Goal: Task Accomplishment & Management: Complete application form

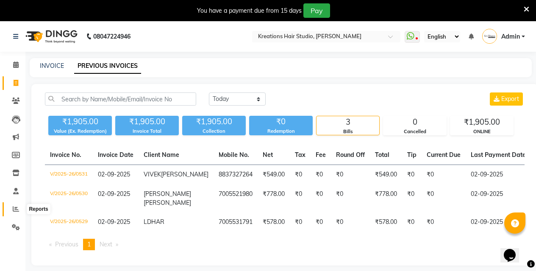
click at [18, 208] on icon at bounding box center [16, 209] width 6 height 6
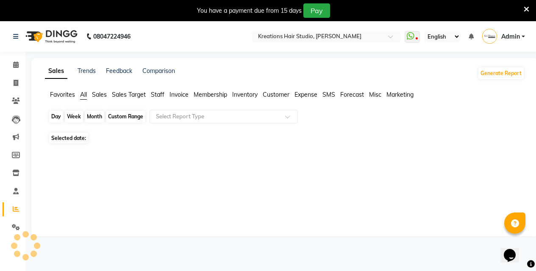
click at [55, 115] on div "Day" at bounding box center [56, 117] width 14 height 12
select select "9"
select select "2025"
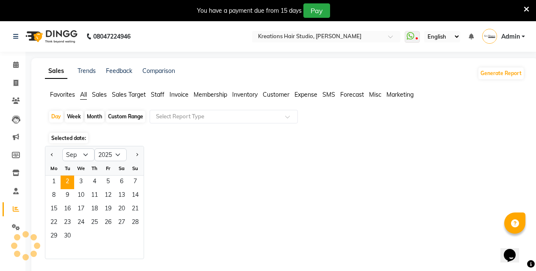
click at [41, 128] on app-reports "Favorites All Sales Sales Target Staff Invoice Membership Inventory Customer Ex…" at bounding box center [285, 181] width 490 height 182
click at [19, 80] on span at bounding box center [15, 83] width 15 height 10
select select "service"
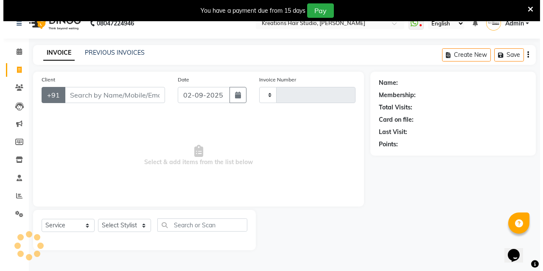
scroll to position [21, 0]
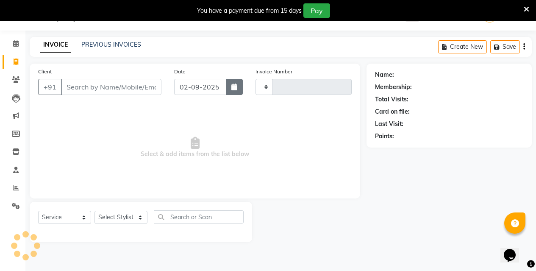
click at [232, 92] on button "button" at bounding box center [234, 87] width 17 height 16
select select "9"
select select "2025"
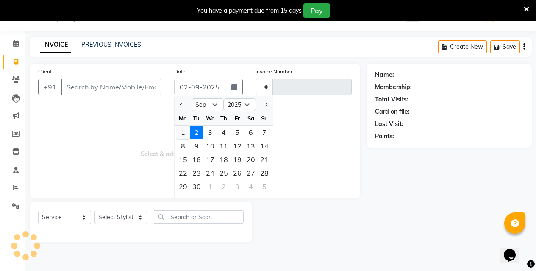
click at [186, 130] on div "1" at bounding box center [183, 133] width 14 height 14
type input "01-09-2025"
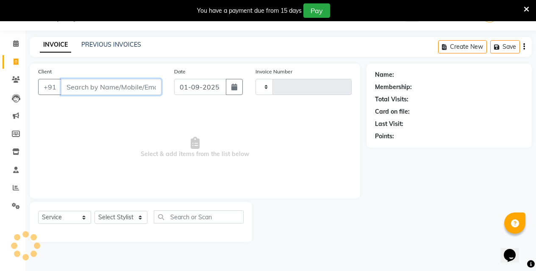
click at [141, 86] on input "Client" at bounding box center [111, 87] width 101 height 16
type input "0532"
select select "4657"
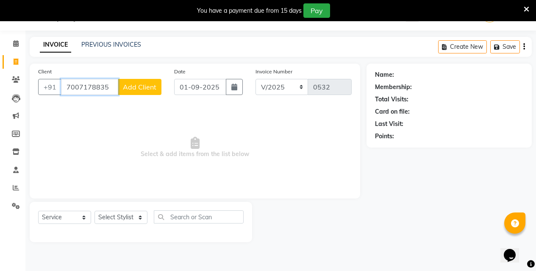
type input "7007178835"
click at [145, 88] on span "Add Client" at bounding box center [140, 87] width 34 height 8
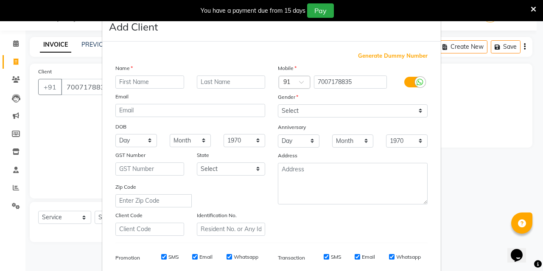
click at [159, 81] on input "text" at bounding box center [149, 81] width 69 height 13
type input "AMITOSH"
click at [236, 79] on input "text" at bounding box center [231, 81] width 69 height 13
type input "DATTA"
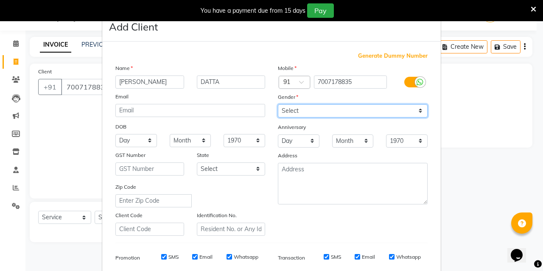
click at [299, 106] on select "Select Male Female Other Prefer Not To Say" at bounding box center [353, 110] width 150 height 13
click at [278, 104] on select "Select Male Female Other Prefer Not To Say" at bounding box center [353, 110] width 150 height 13
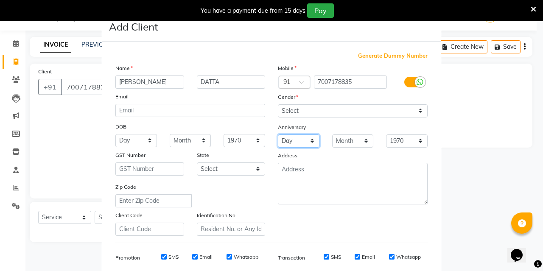
drag, startPoint x: 299, startPoint y: 115, endPoint x: 301, endPoint y: 145, distance: 29.8
click at [301, 145] on select "Day 01 02 03 04 05 06 07 08 09 10 11 12 13 14 15 16 17 18 19 20 21 22 23 24 25 …" at bounding box center [299, 140] width 42 height 13
click at [330, 148] on div "Mobile Country Code × 91 7007178835 Gender Select Male Female Other Prefer Not …" at bounding box center [352, 150] width 162 height 172
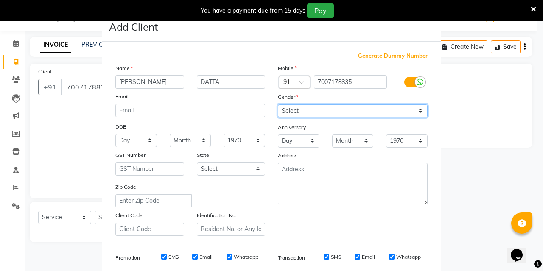
click at [329, 115] on select "Select Male Female Other Prefer Not To Say" at bounding box center [353, 110] width 150 height 13
select select "male"
click at [278, 104] on select "Select Male Female Other Prefer Not To Say" at bounding box center [353, 110] width 150 height 13
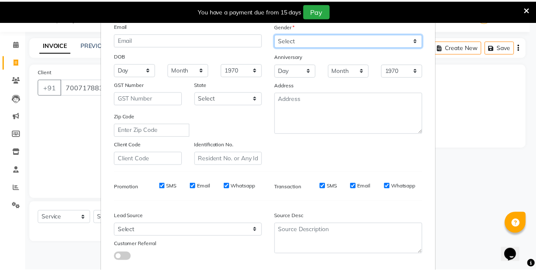
scroll to position [120, 0]
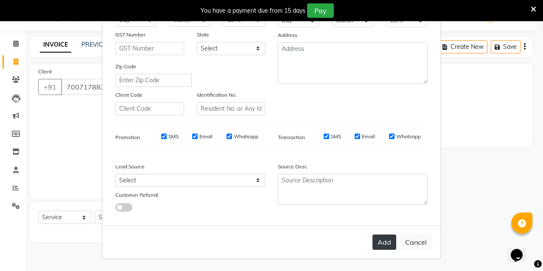
click at [377, 248] on button "Add" at bounding box center [384, 242] width 24 height 15
drag, startPoint x: 377, startPoint y: 248, endPoint x: 375, endPoint y: 244, distance: 4.6
click at [377, 248] on div "Add Cancel" at bounding box center [271, 242] width 338 height 34
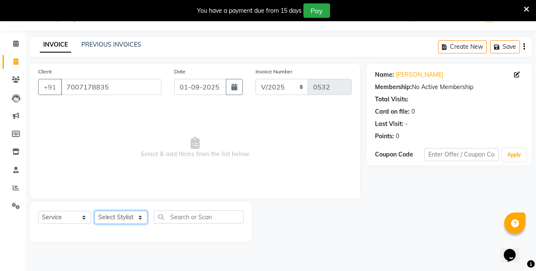
click at [126, 218] on select "Select Stylist [PERSON_NAME] [PERSON_NAME] Jyotishri [PERSON_NAME] Debbarma Puj…" at bounding box center [121, 217] width 53 height 13
select select "28550"
click at [95, 211] on select "Select Stylist [PERSON_NAME] [PERSON_NAME] Jyotishri [PERSON_NAME] Debbarma Puj…" at bounding box center [121, 217] width 53 height 13
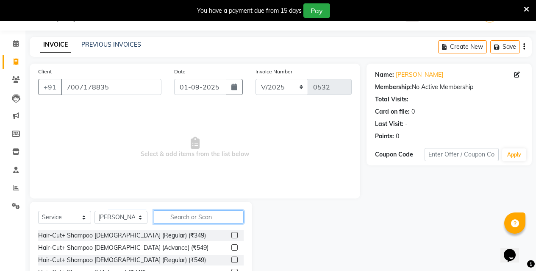
click at [198, 211] on input "text" at bounding box center [199, 216] width 90 height 13
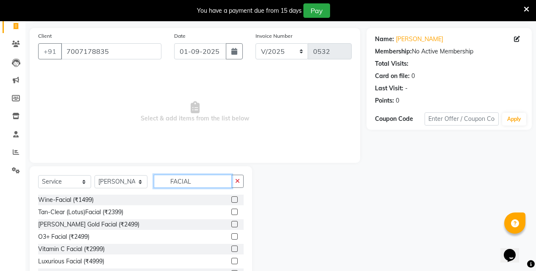
scroll to position [90, 0]
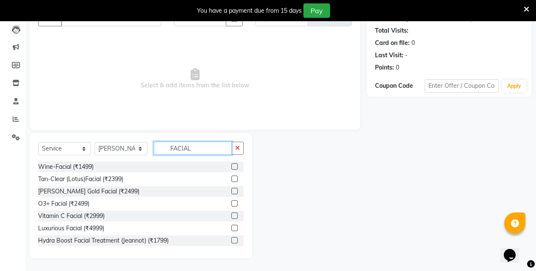
type input "FACIAL"
click at [232, 201] on label at bounding box center [235, 203] width 6 height 6
click at [232, 201] on input "checkbox" at bounding box center [235, 204] width 6 height 6
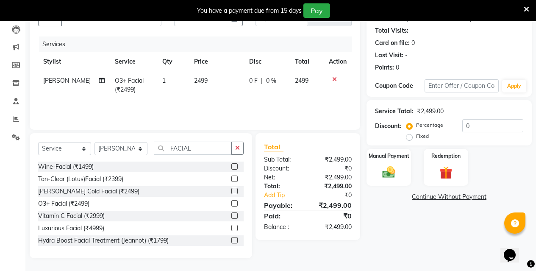
click at [232, 203] on label at bounding box center [235, 203] width 6 height 6
click at [232, 203] on input "checkbox" at bounding box center [235, 204] width 6 height 6
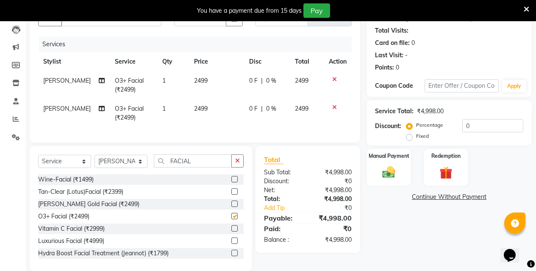
checkbox input "false"
click at [235, 162] on button "button" at bounding box center [238, 160] width 12 height 13
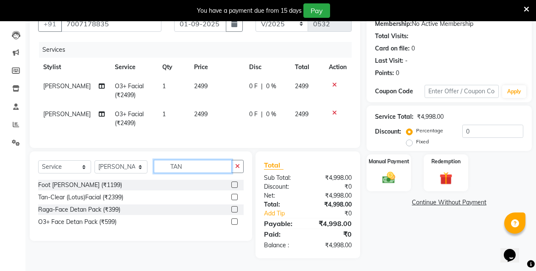
type input "TAN"
click at [235, 221] on label at bounding box center [235, 221] width 6 height 6
click at [235, 221] on input "checkbox" at bounding box center [235, 222] width 6 height 6
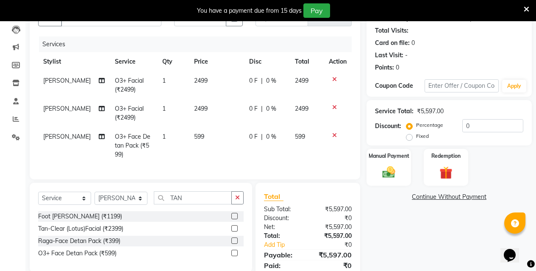
click at [236, 256] on label at bounding box center [235, 253] width 6 height 6
click at [236, 256] on input "checkbox" at bounding box center [235, 254] width 6 height 6
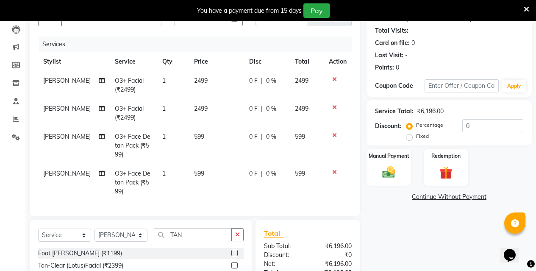
checkbox input "false"
click at [240, 241] on button "button" at bounding box center [238, 234] width 12 height 13
click at [232, 241] on input "TAN" at bounding box center [193, 234] width 78 height 13
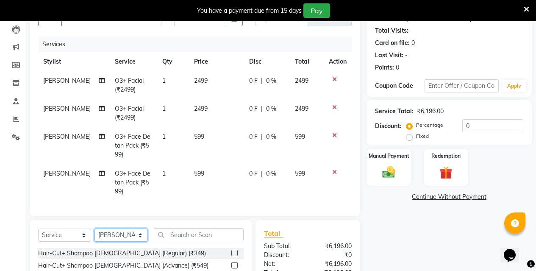
click at [138, 240] on select "Select Stylist [PERSON_NAME] [PERSON_NAME] Jyotishri [PERSON_NAME] Debbarma Puj…" at bounding box center [121, 235] width 53 height 13
select select "27266"
click at [95, 235] on select "Select Stylist [PERSON_NAME] [PERSON_NAME] Jyotishri [PERSON_NAME] Debbarma Puj…" at bounding box center [121, 235] width 53 height 13
click at [185, 241] on input "text" at bounding box center [199, 234] width 90 height 13
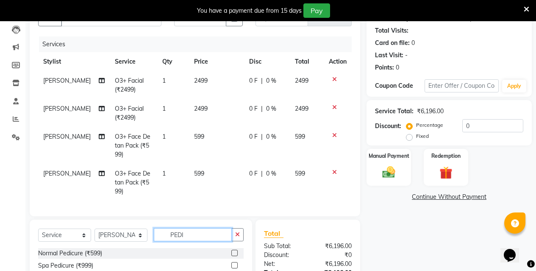
scroll to position [165, 0]
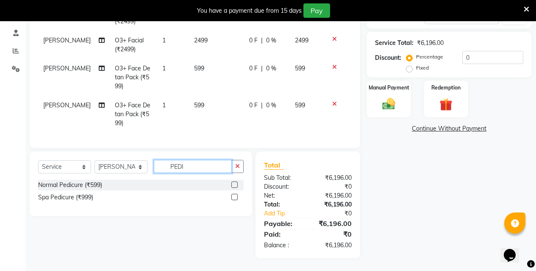
type input "PEDI"
click at [235, 186] on label at bounding box center [235, 185] width 6 height 6
click at [235, 186] on input "checkbox" at bounding box center [235, 185] width 6 height 6
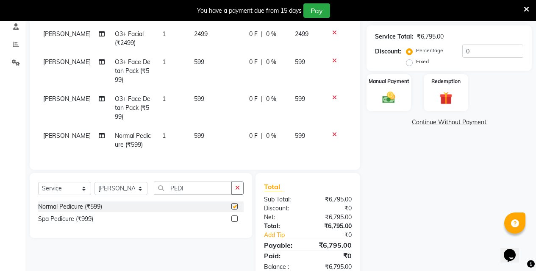
checkbox input "false"
click at [196, 123] on td "599" at bounding box center [216, 107] width 55 height 37
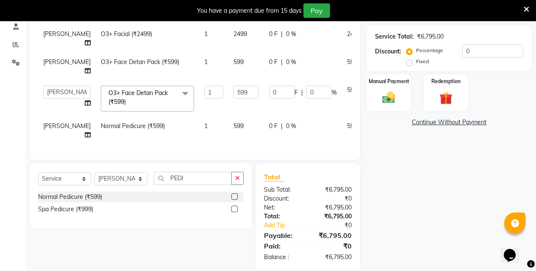
click at [229, 145] on td "599" at bounding box center [247, 131] width 36 height 28
select select "27266"
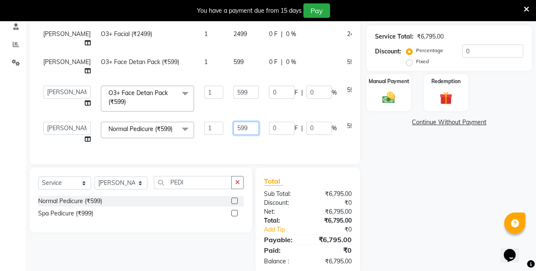
click at [234, 135] on input "599" at bounding box center [246, 128] width 25 height 13
type input "5"
type input "650"
click at [398, 160] on div "Name: Amitosh Datta Membership: No Active Membership Total Visits: Card on file…" at bounding box center [453, 97] width 172 height 354
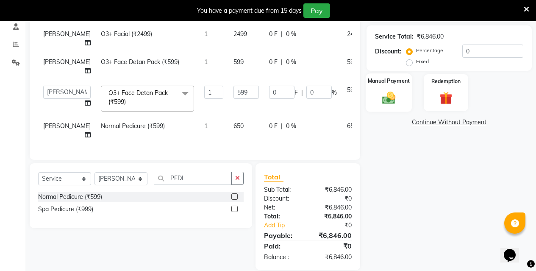
click at [390, 91] on img at bounding box center [389, 97] width 22 height 15
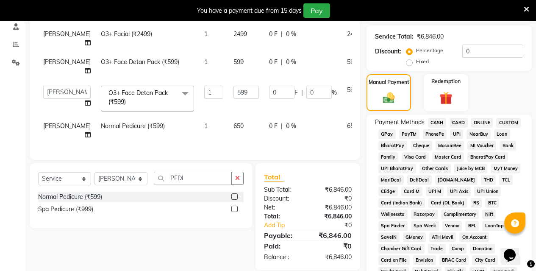
click at [480, 122] on span "ONLINE" at bounding box center [483, 123] width 22 height 10
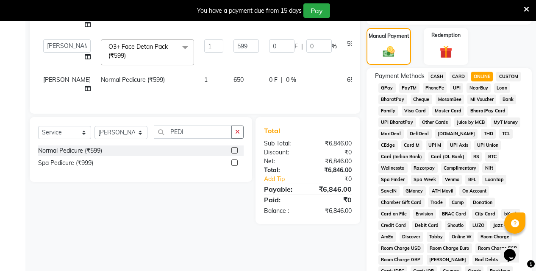
scroll to position [165, 0]
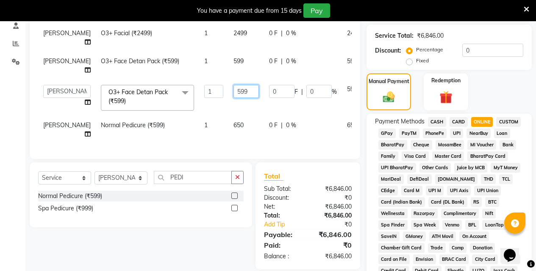
click at [234, 98] on input "599" at bounding box center [246, 91] width 25 height 13
type input "5"
type input "600"
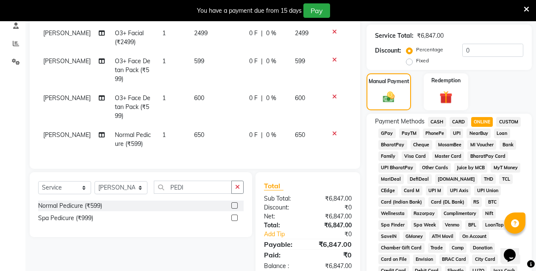
click at [213, 79] on td "599" at bounding box center [216, 70] width 55 height 37
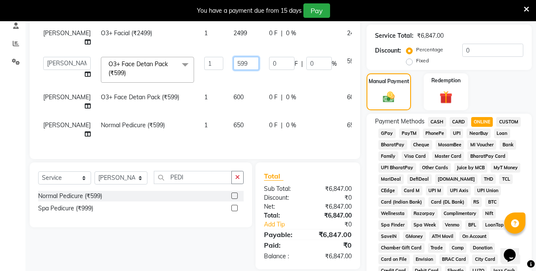
click at [234, 70] on input "599" at bounding box center [246, 63] width 25 height 13
type input "5"
type input "600"
click at [184, 59] on tbody "Dipa Debnath O3+ Facial (₹2499) 1 2499 0 F | 0 % 2499 Dipa Debnath O3+ Facial (…" at bounding box center [216, 70] width 357 height 148
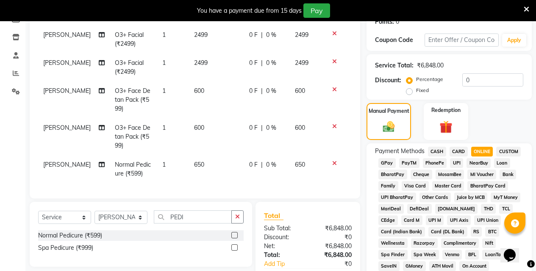
scroll to position [81, 0]
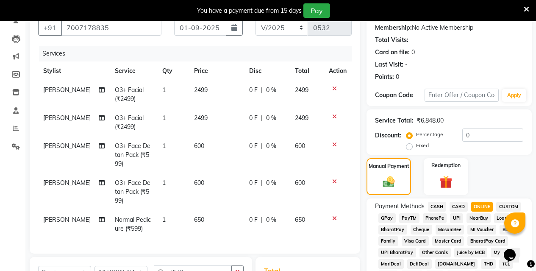
click at [205, 114] on td "2499" at bounding box center [216, 123] width 55 height 28
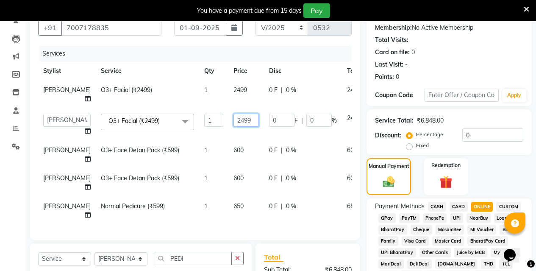
click at [236, 126] on input "2499" at bounding box center [246, 120] width 25 height 13
type input "2500"
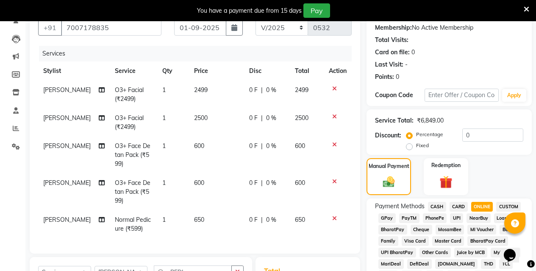
click at [220, 93] on td "2499" at bounding box center [216, 95] width 55 height 28
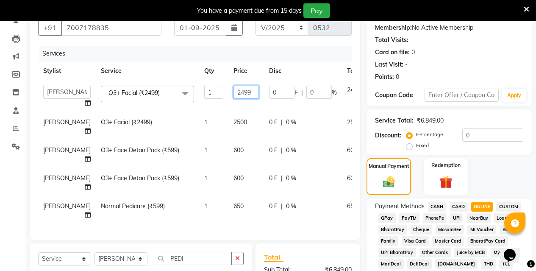
click at [234, 93] on input "2499" at bounding box center [246, 92] width 25 height 13
type input "2500"
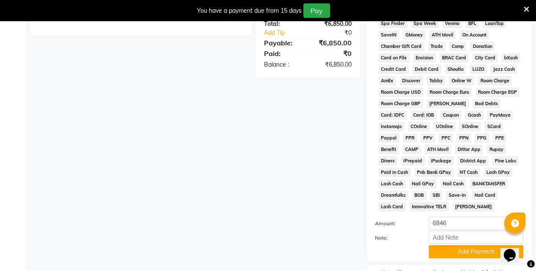
scroll to position [420, 0]
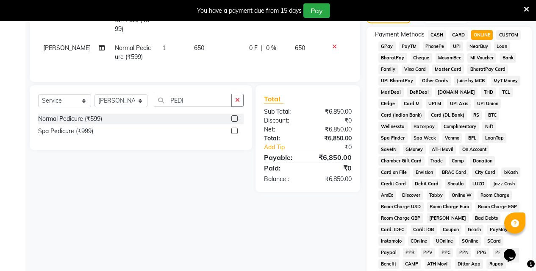
scroll to position [250, 0]
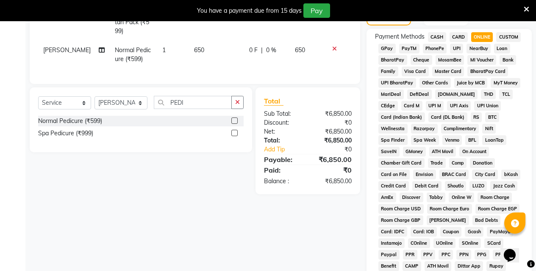
click at [436, 33] on span "CASH" at bounding box center [437, 37] width 18 height 10
type input "6850"
click at [484, 35] on span "ONLINE" at bounding box center [483, 37] width 22 height 10
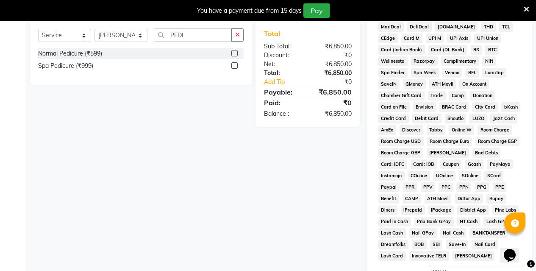
scroll to position [420, 0]
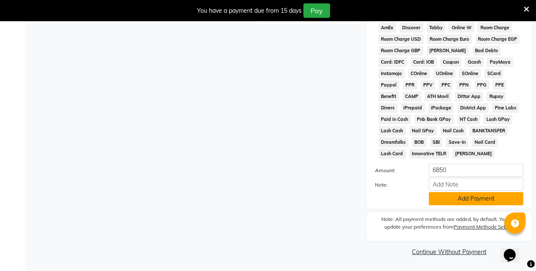
click at [453, 198] on button "Add Payment" at bounding box center [476, 198] width 95 height 13
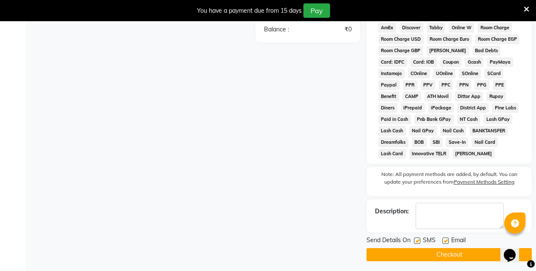
click at [441, 257] on button "Checkout" at bounding box center [449, 254] width 165 height 13
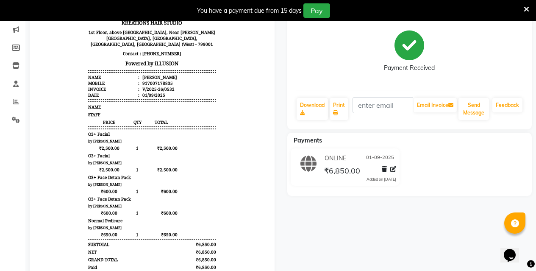
scroll to position [34, 0]
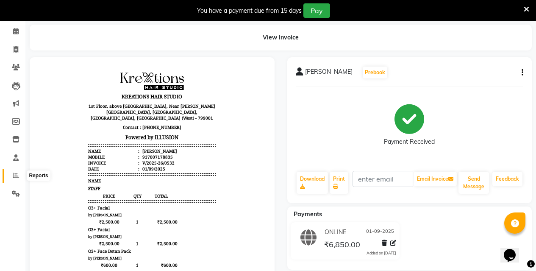
click at [13, 174] on icon at bounding box center [16, 175] width 6 height 6
click at [13, 163] on span at bounding box center [15, 158] width 15 height 10
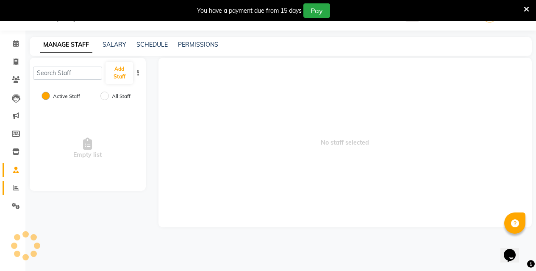
scroll to position [21, 0]
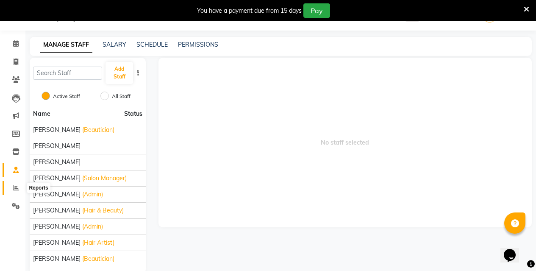
click at [19, 184] on span at bounding box center [15, 188] width 15 height 10
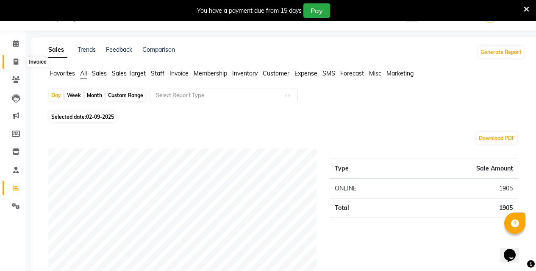
click at [14, 63] on icon at bounding box center [16, 62] width 5 height 6
select select "service"
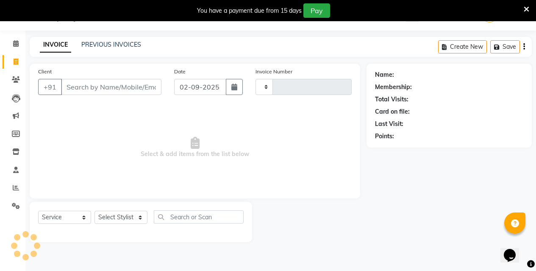
type input "0533"
select select "4656"
click at [117, 42] on link "PREVIOUS INVOICES" at bounding box center [111, 45] width 60 height 8
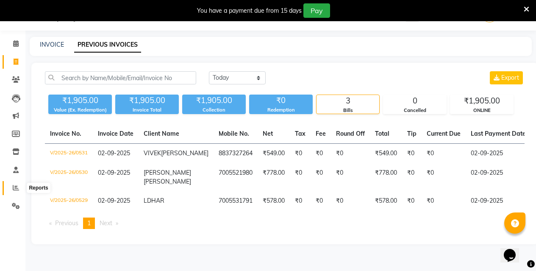
click at [14, 186] on icon at bounding box center [16, 187] width 6 height 6
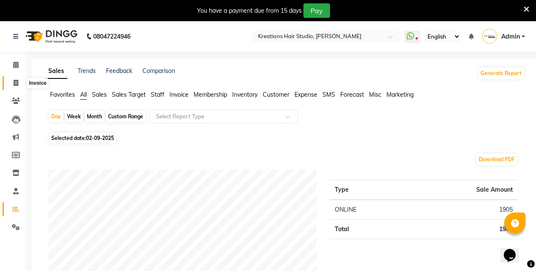
click at [20, 82] on span at bounding box center [15, 83] width 15 height 10
select select "service"
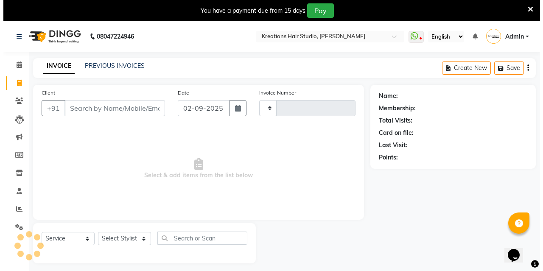
scroll to position [21, 0]
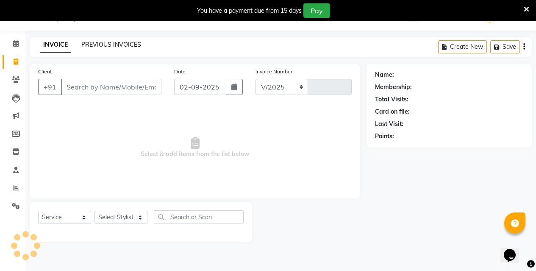
select select "4656"
type input "0533"
click at [115, 45] on link "PREVIOUS INVOICES" at bounding box center [111, 45] width 60 height 8
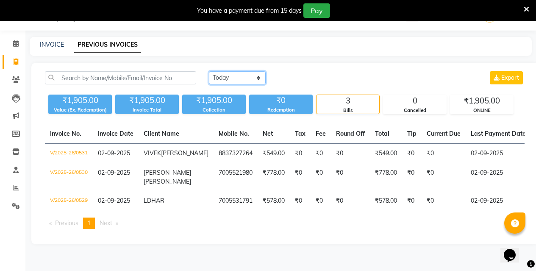
click at [237, 72] on select "Today Yesterday Custom Range" at bounding box center [237, 77] width 57 height 13
select select "yesterday"
click at [209, 71] on select "Today Yesterday Custom Range" at bounding box center [237, 77] width 57 height 13
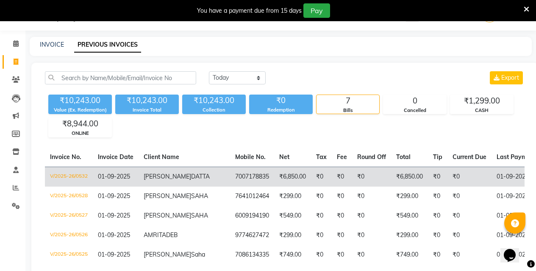
click at [274, 183] on td "₹6,850.00" at bounding box center [292, 177] width 37 height 20
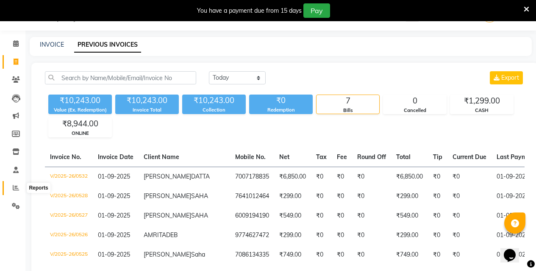
click at [17, 185] on icon at bounding box center [16, 187] width 6 height 6
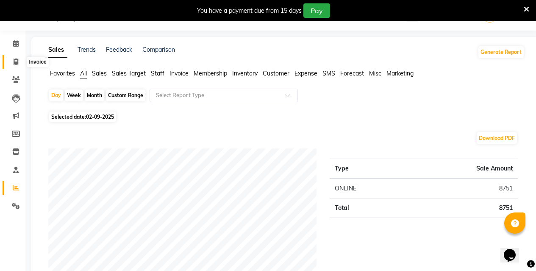
click at [19, 60] on span at bounding box center [15, 62] width 15 height 10
select select "service"
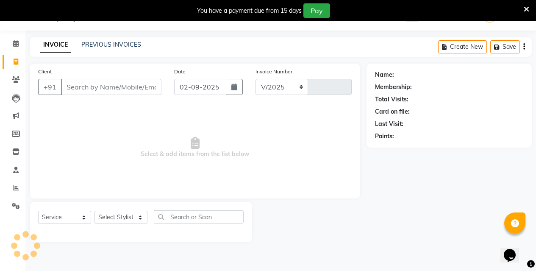
select select "4656"
type input "0534"
click at [154, 89] on input "Client" at bounding box center [111, 87] width 101 height 16
click at [147, 86] on input "Client" at bounding box center [111, 87] width 101 height 16
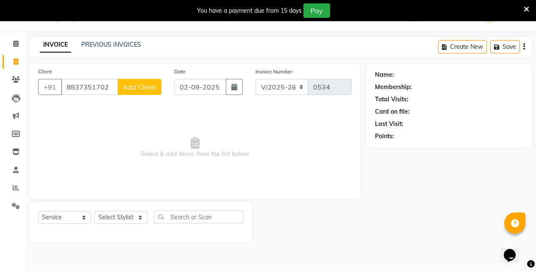
type input "8837351702"
click at [140, 90] on span "Add Client" at bounding box center [140, 87] width 34 height 8
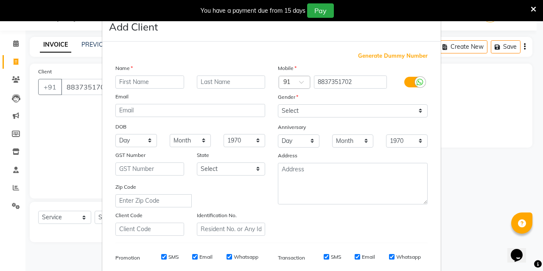
click at [149, 79] on input "text" at bounding box center [149, 81] width 69 height 13
click at [234, 79] on input "text" at bounding box center [231, 81] width 69 height 13
click at [140, 78] on input "MISS" at bounding box center [149, 81] width 69 height 13
type input "MISSME"
click at [236, 84] on input "text" at bounding box center [231, 81] width 69 height 13
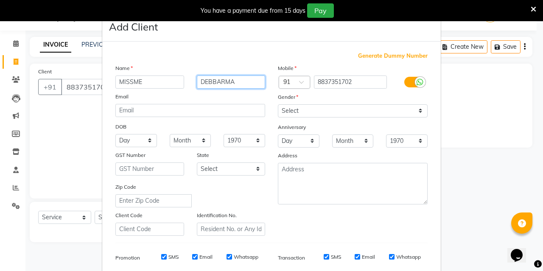
type input "DEBBARMA"
click at [163, 82] on input "MISSME" at bounding box center [149, 81] width 69 height 13
click at [159, 83] on input "MISSME" at bounding box center [149, 81] width 69 height 13
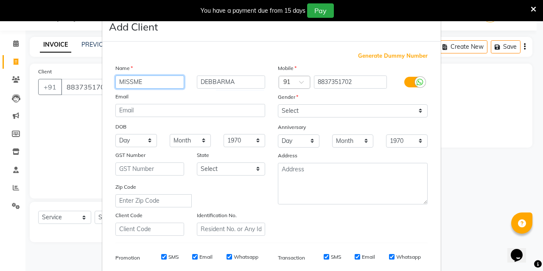
click at [143, 81] on input "MISSME" at bounding box center [149, 81] width 69 height 13
type input "MISMI"
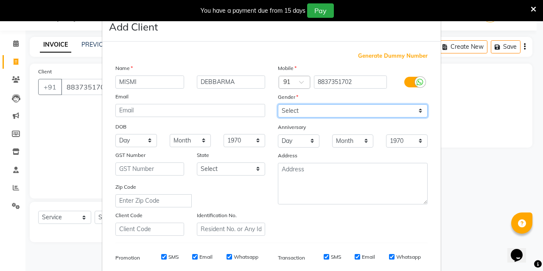
click at [304, 108] on select "Select Male Female Other Prefer Not To Say" at bounding box center [353, 110] width 150 height 13
select select "female"
click at [278, 104] on select "Select Male Female Other Prefer Not To Say" at bounding box center [353, 110] width 150 height 13
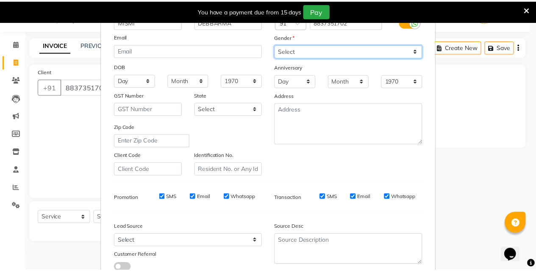
scroll to position [120, 0]
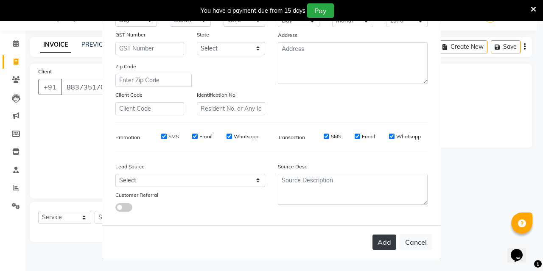
click at [378, 239] on button "Add" at bounding box center [384, 242] width 24 height 15
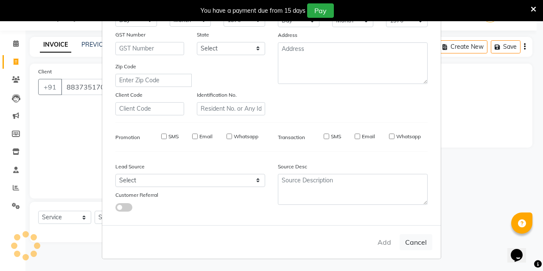
select select
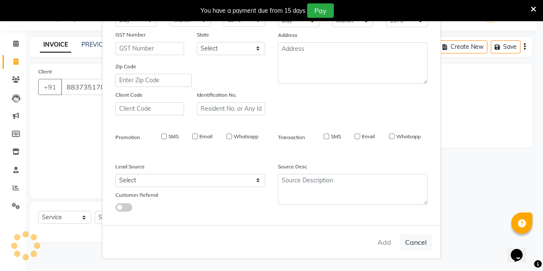
select select
checkbox input "false"
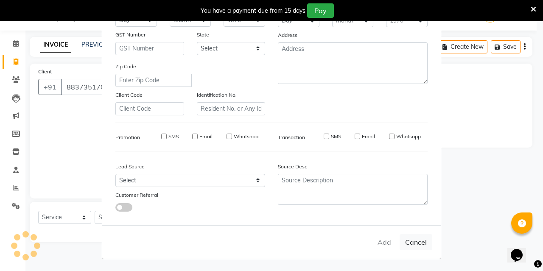
checkbox input "false"
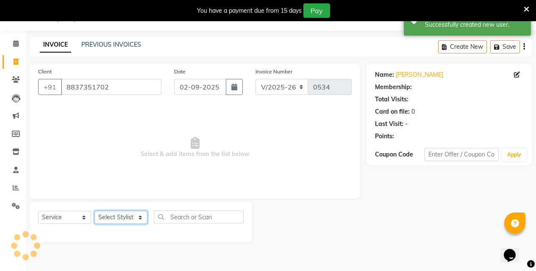
click at [130, 216] on select "Select Stylist [PERSON_NAME] [PERSON_NAME] Jyotishri [PERSON_NAME] Debbarma Puj…" at bounding box center [121, 217] width 53 height 13
select select "89789"
click at [95, 211] on select "Select Stylist [PERSON_NAME] [PERSON_NAME] Jyotishri [PERSON_NAME] Debbarma Puj…" at bounding box center [121, 217] width 53 height 13
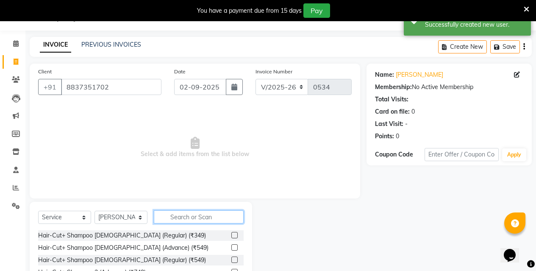
click at [187, 214] on input "text" at bounding box center [199, 216] width 90 height 13
click at [232, 233] on label at bounding box center [235, 235] width 6 height 6
click at [232, 233] on input "checkbox" at bounding box center [235, 236] width 6 height 6
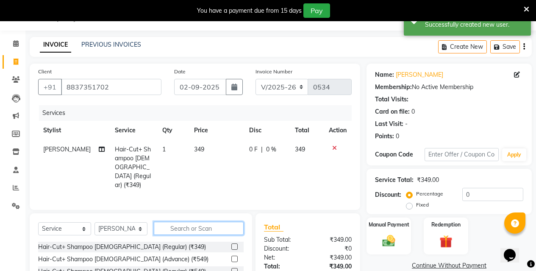
checkbox input "false"
click at [225, 224] on input "text" at bounding box center [199, 228] width 90 height 13
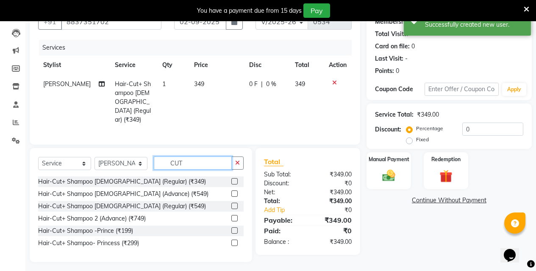
scroll to position [88, 0]
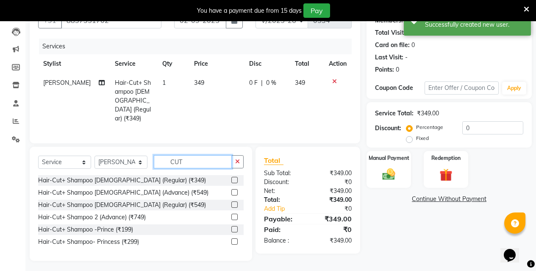
type input "CUT"
click at [233, 190] on label at bounding box center [235, 192] width 6 height 6
click at [233, 190] on input "checkbox" at bounding box center [235, 193] width 6 height 6
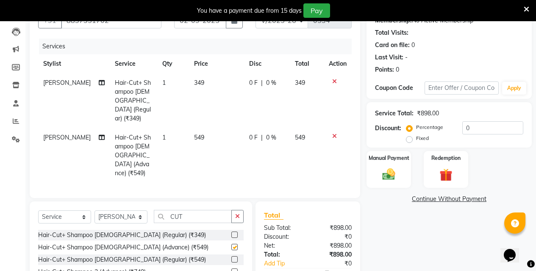
checkbox input "false"
click at [387, 177] on img at bounding box center [389, 174] width 22 height 15
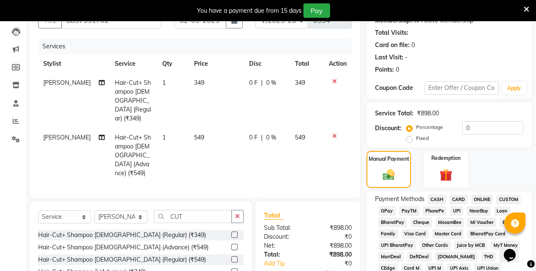
click at [487, 201] on span "ONLINE" at bounding box center [483, 200] width 22 height 10
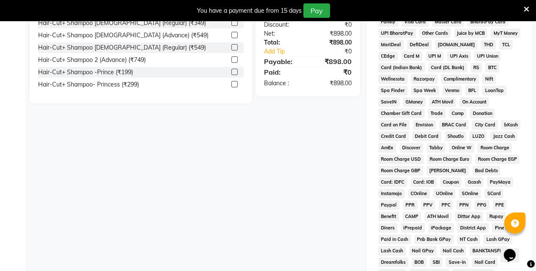
scroll to position [420, 0]
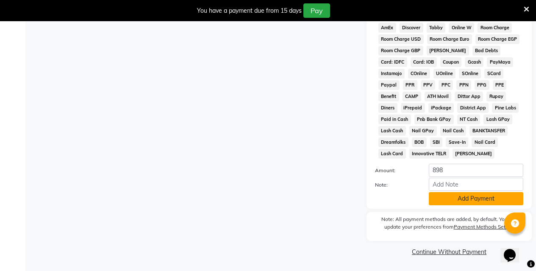
click at [499, 199] on button "Add Payment" at bounding box center [476, 198] width 95 height 13
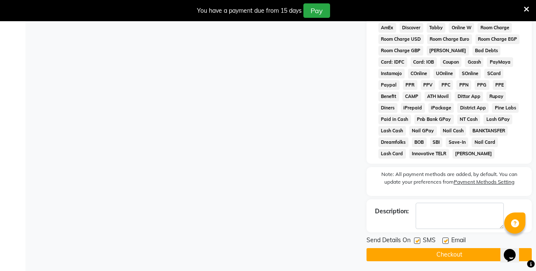
click at [493, 257] on button "Checkout" at bounding box center [449, 254] width 165 height 13
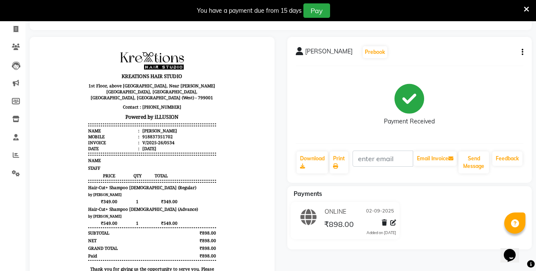
scroll to position [53, 0]
click at [226, 94] on body "KREATIONS HAIR STUDIO 1st Floor, above Mi Store, Near Jackson Gate, Kaman Chowm…" at bounding box center [152, 170] width 221 height 243
click at [12, 27] on span at bounding box center [15, 30] width 15 height 10
select select "service"
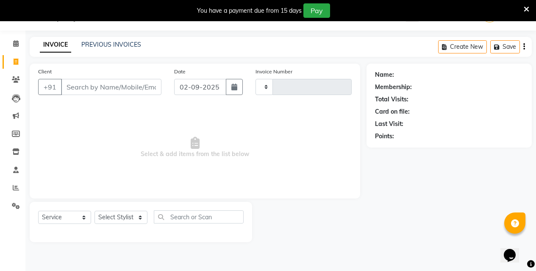
scroll to position [21, 0]
select select "4656"
type input "0536"
click at [101, 86] on input "Client" at bounding box center [111, 87] width 101 height 16
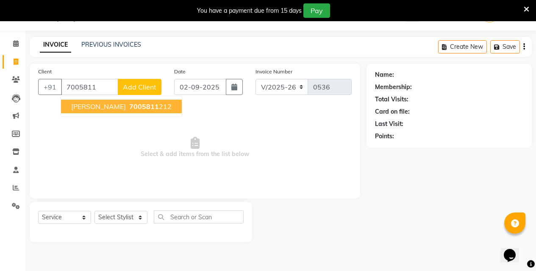
click at [106, 109] on span "Jyotirmoy Sarkar" at bounding box center [98, 106] width 55 height 8
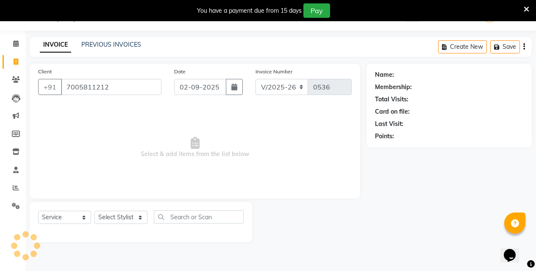
type input "7005811212"
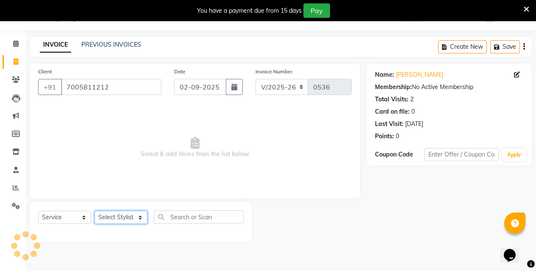
click at [116, 217] on select "Select Stylist [PERSON_NAME] [PERSON_NAME] Jyotishri [PERSON_NAME] Debbarma Puj…" at bounding box center [121, 217] width 53 height 13
select select "89789"
click at [95, 211] on select "Select Stylist [PERSON_NAME] [PERSON_NAME] Jyotishri [PERSON_NAME] Debbarma Puj…" at bounding box center [121, 217] width 53 height 13
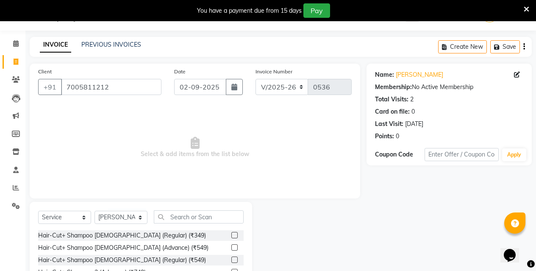
click at [232, 236] on label at bounding box center [235, 235] width 6 height 6
click at [232, 236] on input "checkbox" at bounding box center [235, 236] width 6 height 6
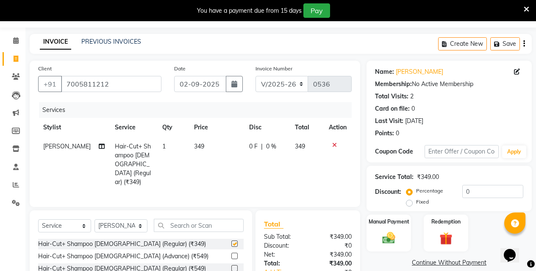
scroll to position [99, 0]
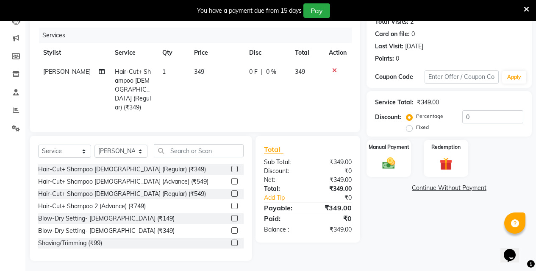
checkbox input "false"
click at [408, 167] on div "Manual Payment" at bounding box center [389, 158] width 46 height 39
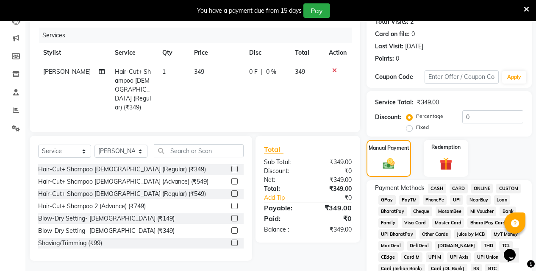
click at [433, 186] on span "CASH" at bounding box center [437, 189] width 18 height 10
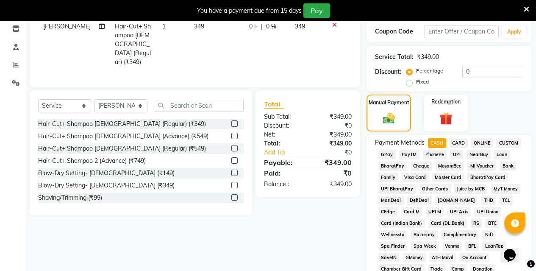
scroll to position [141, 0]
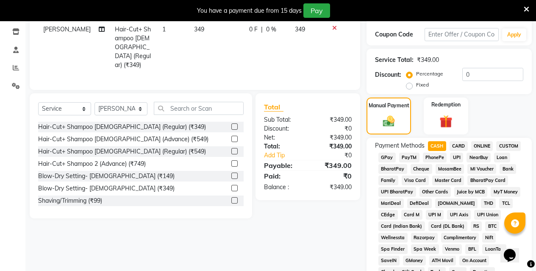
click at [484, 147] on span "ONLINE" at bounding box center [483, 146] width 22 height 10
click at [483, 147] on span "ONLINE" at bounding box center [483, 146] width 22 height 10
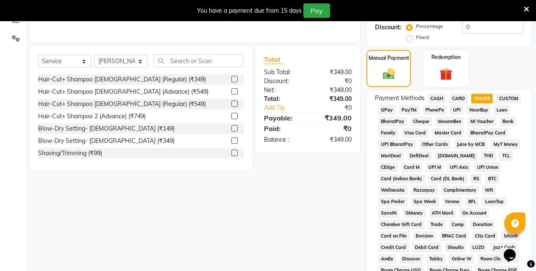
scroll to position [420, 0]
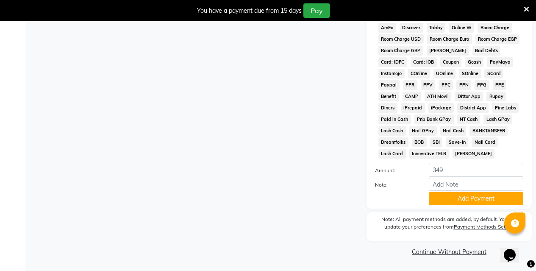
click at [455, 195] on button "Add Payment" at bounding box center [476, 198] width 95 height 13
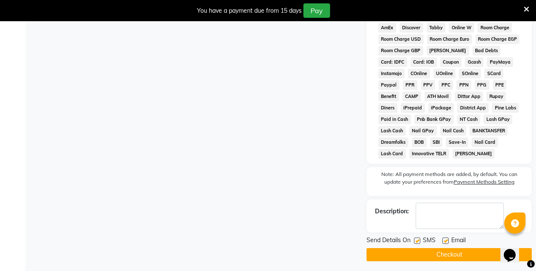
click at [427, 255] on button "Checkout" at bounding box center [449, 254] width 165 height 13
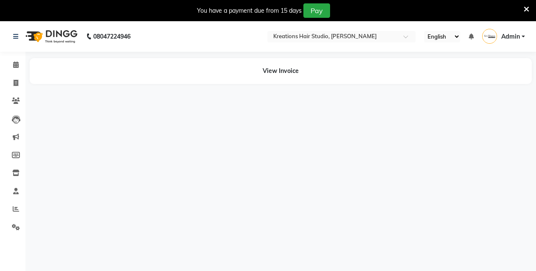
select select "en"
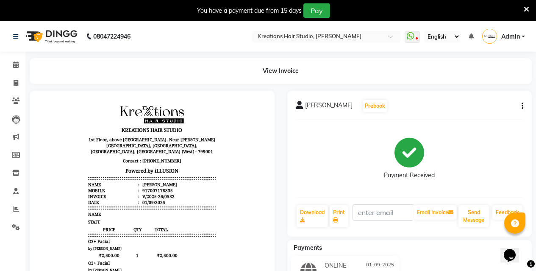
click at [521, 105] on button "button" at bounding box center [521, 106] width 5 height 9
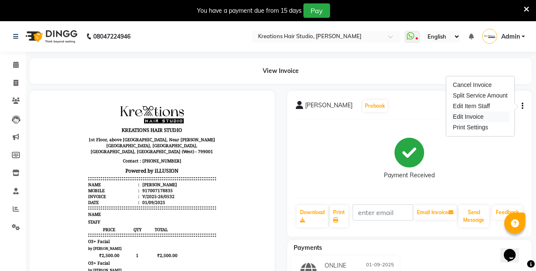
click at [498, 116] on div "Edit Invoice" at bounding box center [481, 117] width 58 height 11
select select "service"
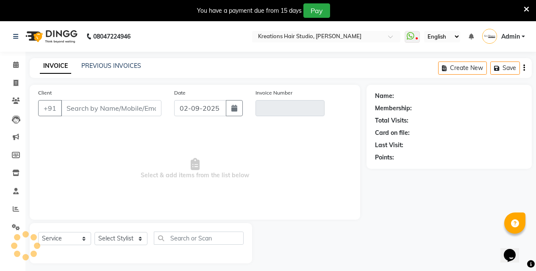
scroll to position [21, 0]
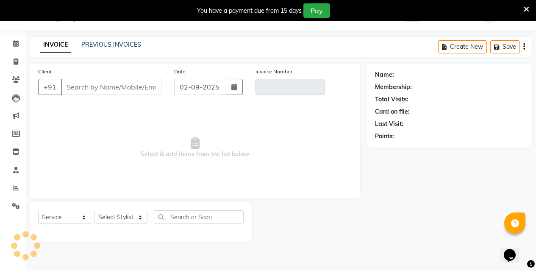
type input "7007178835"
type input "V/2025-26/0532"
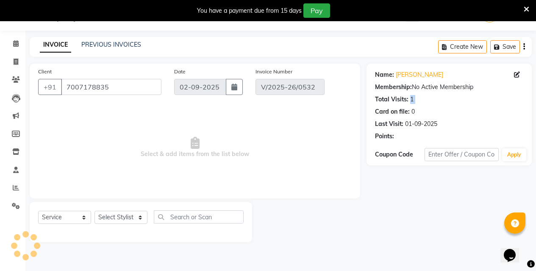
type input "01-09-2025"
select select "select"
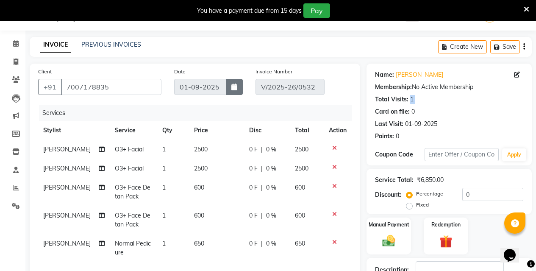
click at [235, 87] on icon "button" at bounding box center [235, 87] width 6 height 7
select select "9"
select select "2025"
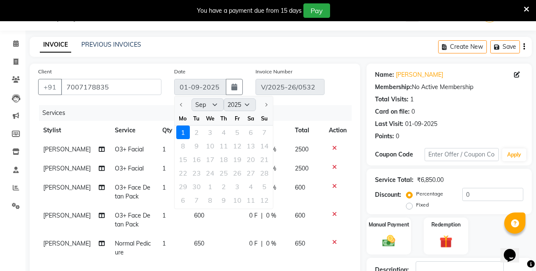
click at [199, 131] on div "1 2 3 4 5 6 7" at bounding box center [224, 133] width 98 height 14
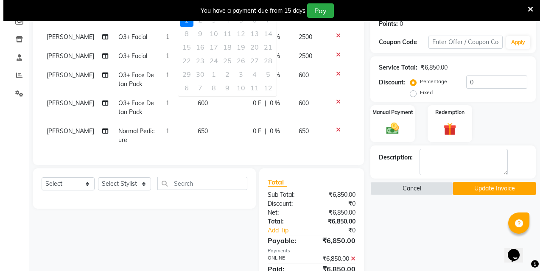
scroll to position [148, 0]
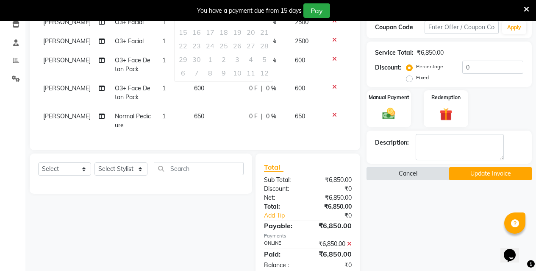
click at [416, 172] on button "Cancel" at bounding box center [408, 173] width 83 height 13
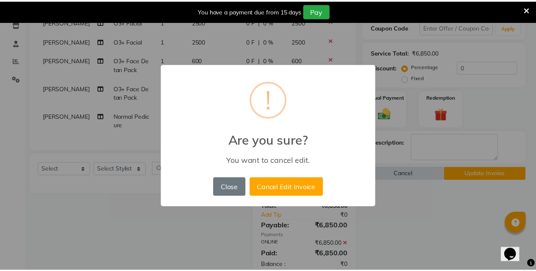
scroll to position [0, 0]
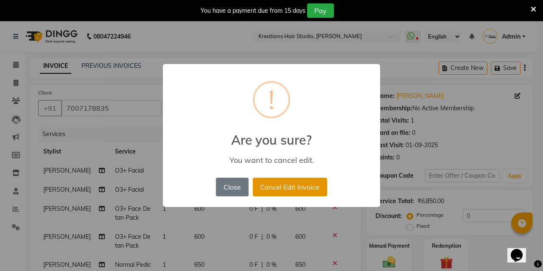
click at [298, 187] on button "Cancel Edit Invoice" at bounding box center [290, 187] width 74 height 19
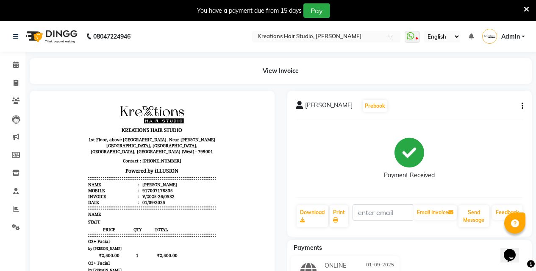
click at [522, 103] on button "button" at bounding box center [521, 106] width 5 height 9
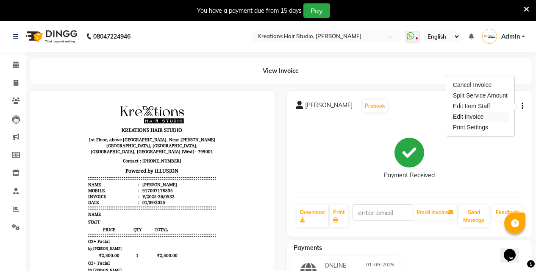
click at [488, 116] on div "Edit Invoice" at bounding box center [481, 117] width 58 height 11
select select "service"
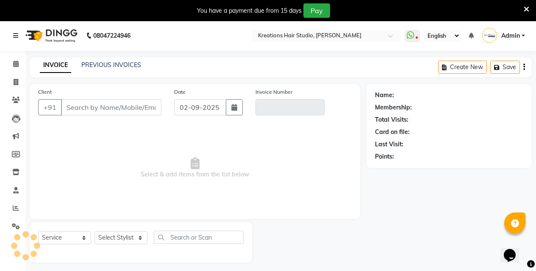
scroll to position [21, 0]
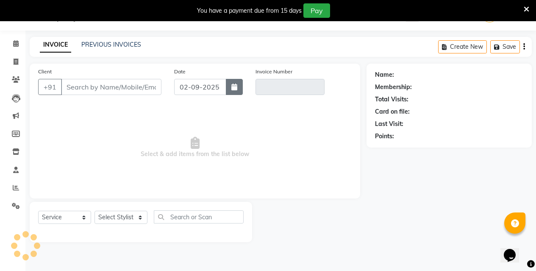
type input "7007178835"
type input "V/2025-26/0532"
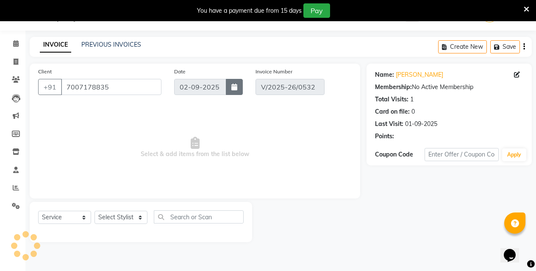
type input "01-09-2025"
select select "select"
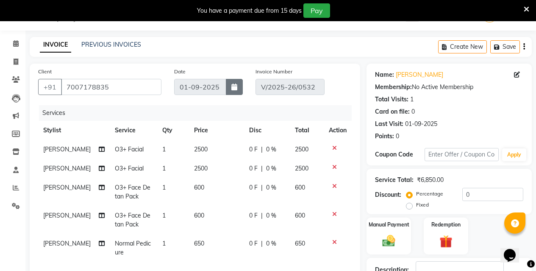
click at [237, 89] on icon "button" at bounding box center [235, 87] width 6 height 7
select select "9"
select select "2025"
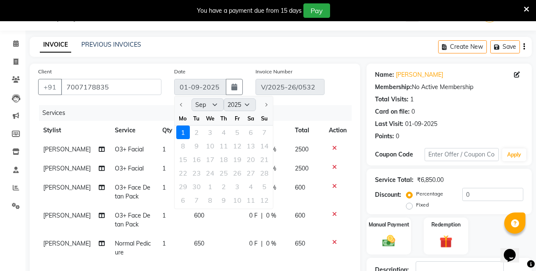
click at [526, 11] on icon at bounding box center [527, 10] width 6 height 8
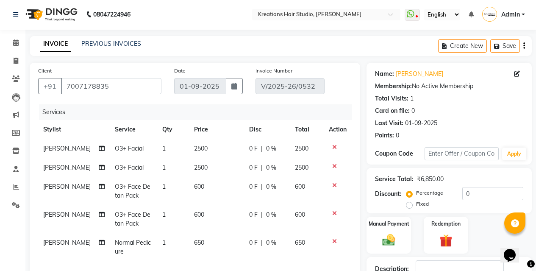
scroll to position [0, 0]
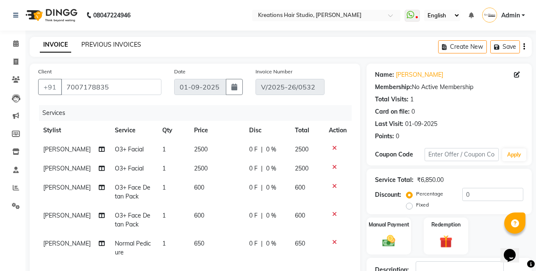
click at [102, 42] on link "PREVIOUS INVOICES" at bounding box center [111, 45] width 60 height 8
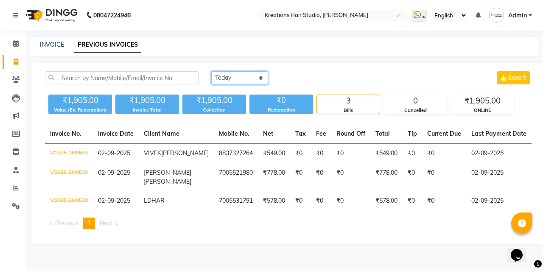
click at [232, 81] on select "Today Yesterday Custom Range" at bounding box center [239, 77] width 57 height 13
select select "yesterday"
click at [211, 71] on select "Today Yesterday Custom Range" at bounding box center [239, 77] width 57 height 13
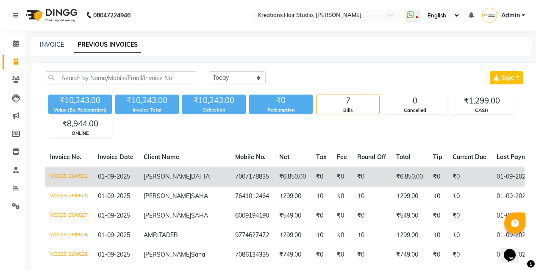
click at [391, 182] on td "₹6,850.00" at bounding box center [409, 177] width 37 height 20
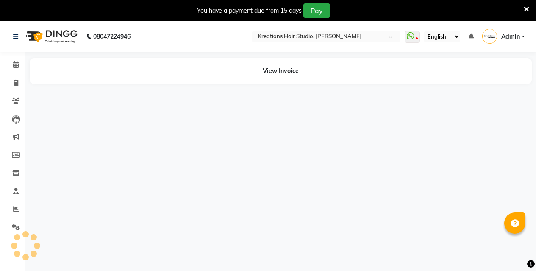
select select "en"
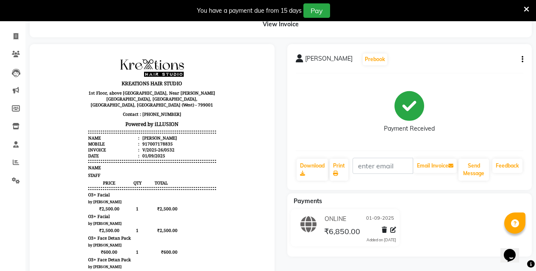
scroll to position [34, 0]
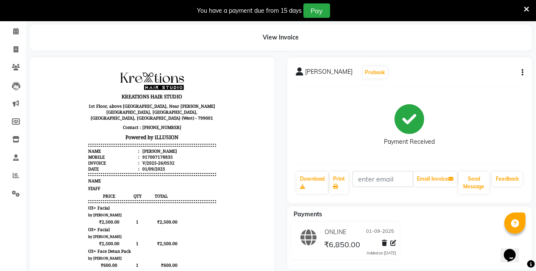
click at [521, 72] on button "button" at bounding box center [521, 72] width 5 height 9
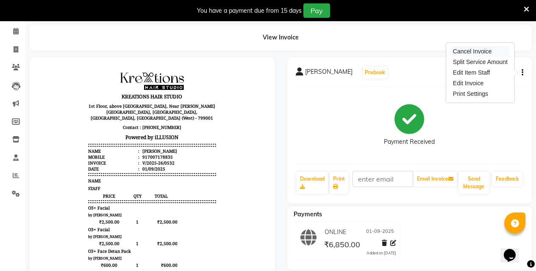
click at [484, 52] on div "Cancel Invoice" at bounding box center [481, 51] width 58 height 11
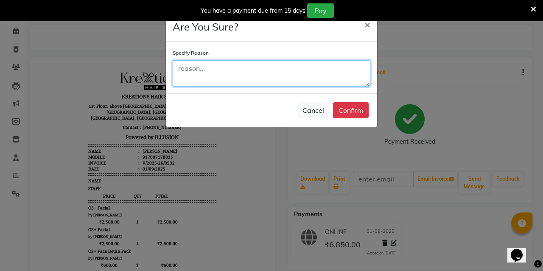
click at [260, 70] on textarea at bounding box center [272, 73] width 198 height 26
type textarea "D"
type textarea "WRONGLY UPDATED TO WRONG DATE"
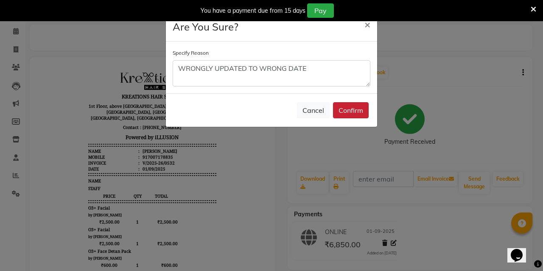
click at [359, 111] on button "Confirm" at bounding box center [351, 110] width 36 height 16
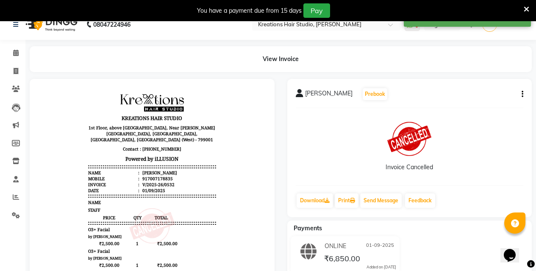
scroll to position [0, 0]
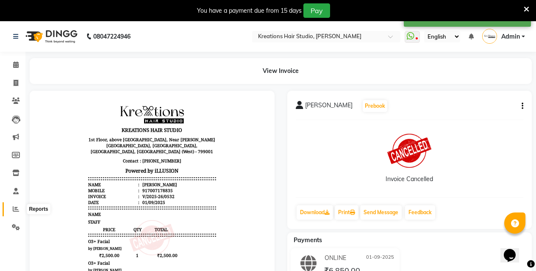
click at [16, 208] on icon at bounding box center [16, 209] width 6 height 6
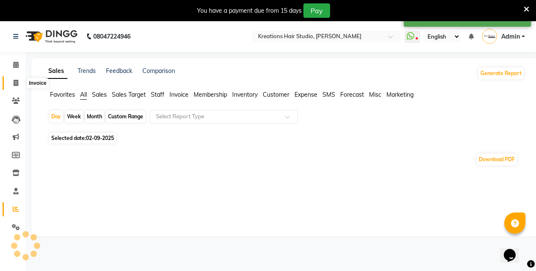
click at [17, 81] on icon at bounding box center [16, 83] width 5 height 6
select select "service"
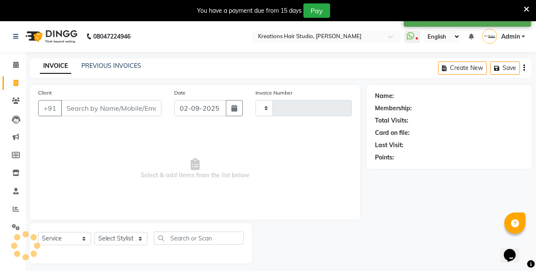
scroll to position [21, 0]
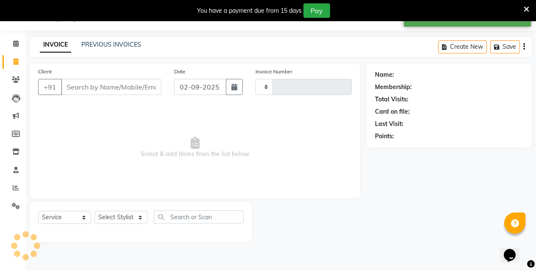
click at [138, 87] on input "Client" at bounding box center [111, 87] width 101 height 16
type input "0533"
select select "4656"
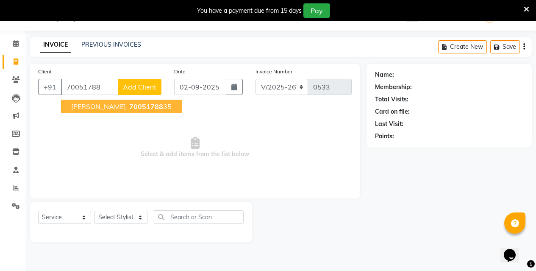
click at [126, 104] on span "[PERSON_NAME]" at bounding box center [98, 106] width 55 height 8
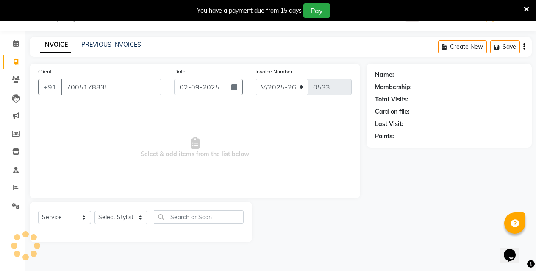
type input "7005178835"
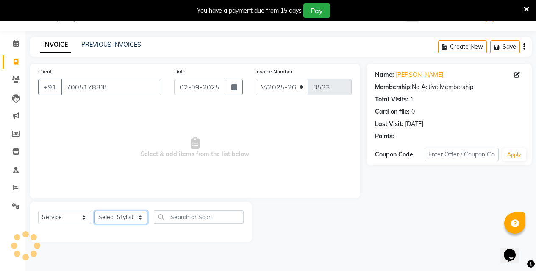
click at [134, 222] on select "Select Stylist [PERSON_NAME] [PERSON_NAME] Jyotishri [PERSON_NAME] Debbarma Puj…" at bounding box center [121, 217] width 53 height 13
select select "28550"
click at [95, 211] on select "Select Stylist [PERSON_NAME] [PERSON_NAME] Jyotishri [PERSON_NAME] Debbarma Puj…" at bounding box center [121, 217] width 53 height 13
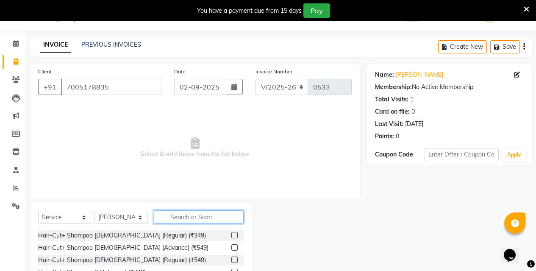
click at [196, 215] on input "text" at bounding box center [199, 216] width 90 height 13
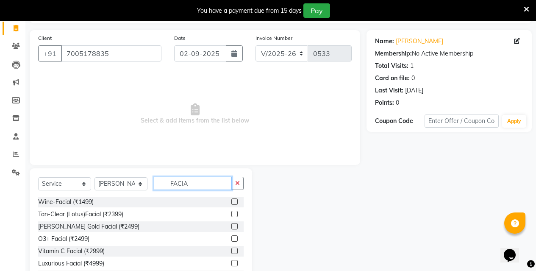
scroll to position [90, 0]
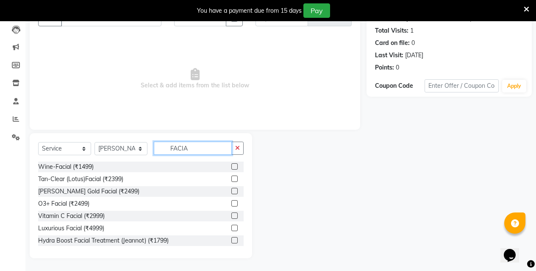
type input "FACIA"
click at [232, 203] on label at bounding box center [235, 203] width 6 height 6
click at [232, 203] on input "checkbox" at bounding box center [235, 204] width 6 height 6
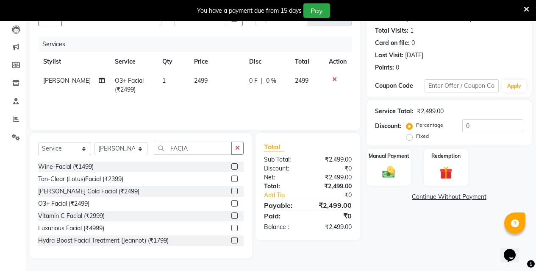
click at [232, 203] on label at bounding box center [235, 203] width 6 height 6
click at [232, 203] on input "checkbox" at bounding box center [235, 204] width 6 height 6
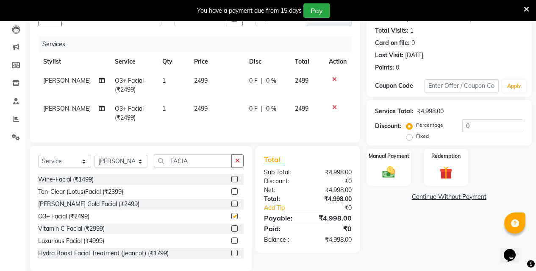
checkbox input "false"
click at [234, 166] on button "button" at bounding box center [238, 160] width 12 height 13
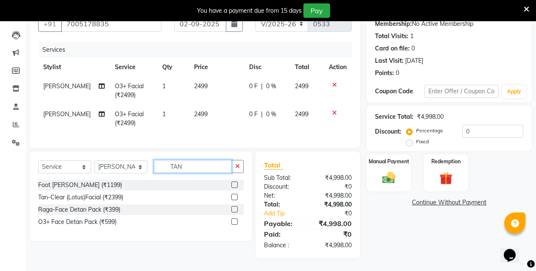
type input "TAN"
click at [235, 220] on label at bounding box center [235, 221] width 6 height 6
click at [235, 220] on input "checkbox" at bounding box center [235, 222] width 6 height 6
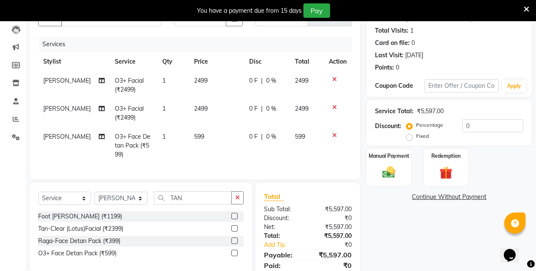
click at [235, 256] on label at bounding box center [235, 253] width 6 height 6
click at [235, 256] on input "checkbox" at bounding box center [235, 254] width 6 height 6
checkbox input "true"
click at [235, 219] on label at bounding box center [235, 216] width 6 height 6
click at [235, 219] on input "checkbox" at bounding box center [235, 217] width 6 height 6
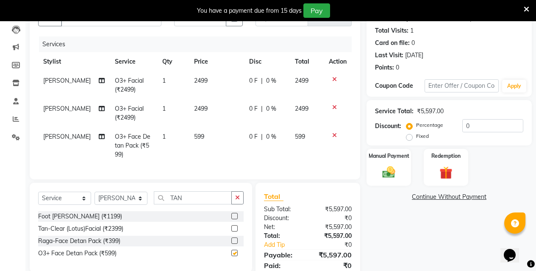
checkbox input "true"
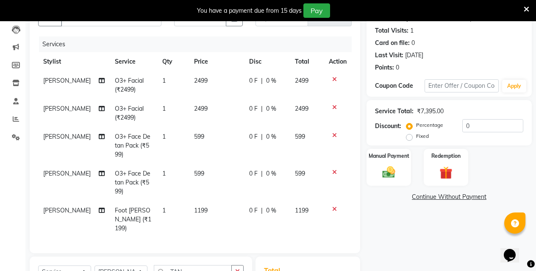
checkbox input "false"
click at [334, 208] on icon at bounding box center [334, 209] width 5 height 6
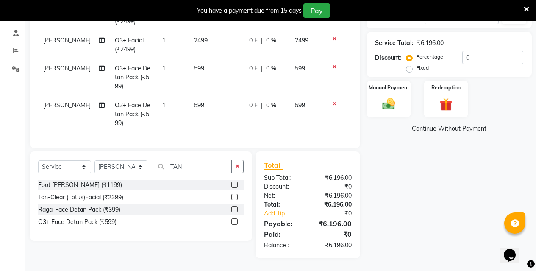
scroll to position [165, 0]
click at [123, 167] on select "Select Stylist [PERSON_NAME] [PERSON_NAME] Jyotishri [PERSON_NAME] Debbarma Puj…" at bounding box center [121, 166] width 53 height 13
select select "27266"
click at [95, 160] on select "Select Stylist [PERSON_NAME] [PERSON_NAME] Jyotishri [PERSON_NAME] Debbarma Puj…" at bounding box center [121, 166] width 53 height 13
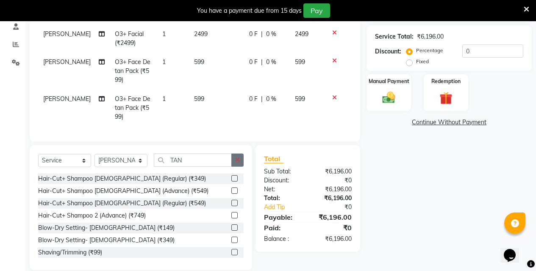
click at [241, 165] on button "button" at bounding box center [238, 160] width 12 height 13
click at [221, 167] on input "text" at bounding box center [199, 160] width 90 height 13
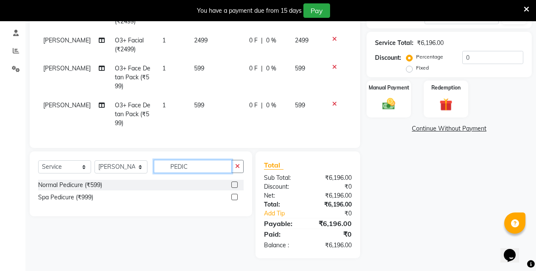
type input "PEDIC"
click at [235, 183] on label at bounding box center [235, 185] width 6 height 6
click at [235, 183] on input "checkbox" at bounding box center [235, 185] width 6 height 6
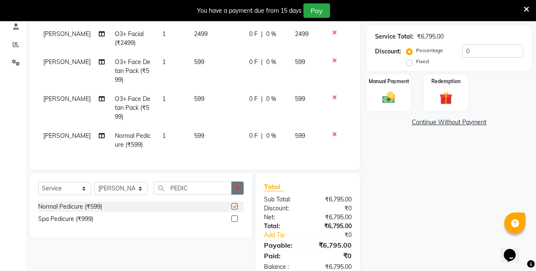
checkbox input "false"
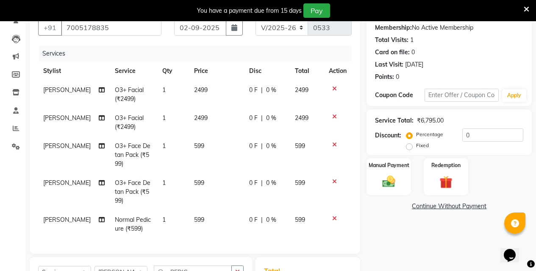
scroll to position [80, 0]
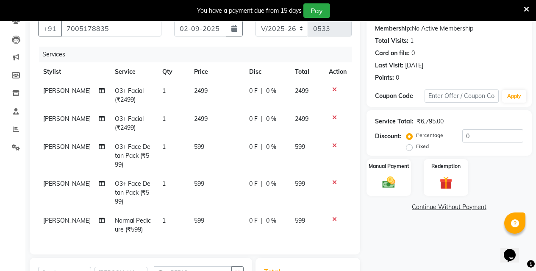
click at [119, 229] on span "Normal Pedicure (₹599)" at bounding box center [133, 225] width 36 height 17
select select "27266"
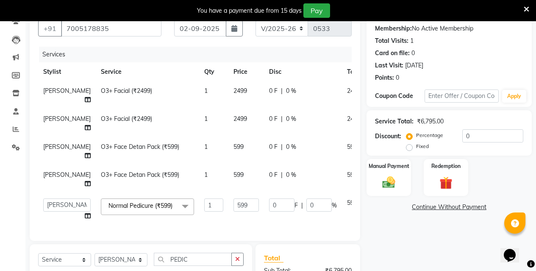
click at [149, 210] on span "Normal Pedicure (₹599)" at bounding box center [141, 206] width 64 height 8
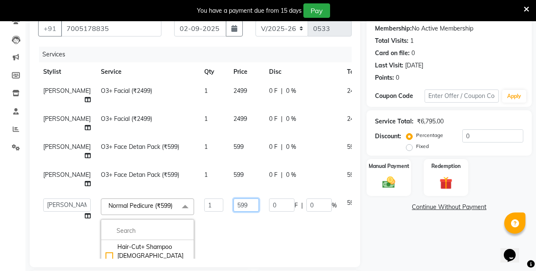
click at [234, 212] on input "599" at bounding box center [246, 204] width 25 height 13
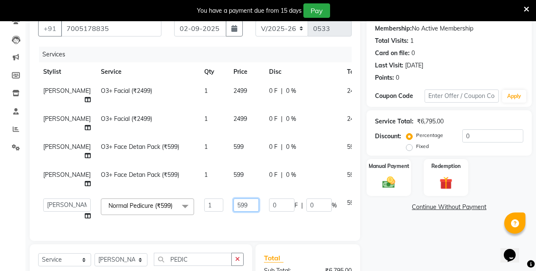
click at [234, 212] on input "599" at bounding box center [246, 204] width 25 height 13
type input "5"
type input "650"
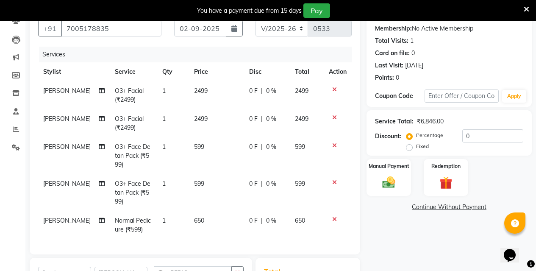
click at [240, 218] on tbody "[PERSON_NAME] O3+ Facial (₹2499) 1 2499 0 F | 0 % 2499 [PERSON_NAME] O3+ Facial…" at bounding box center [195, 160] width 314 height 158
click at [379, 182] on img at bounding box center [389, 182] width 22 height 15
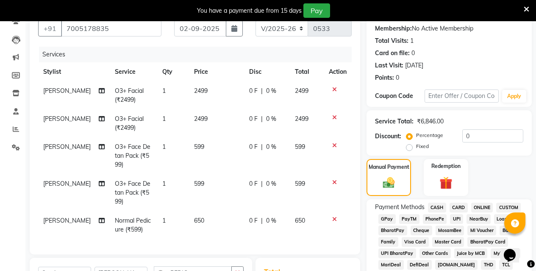
click at [483, 207] on span "ONLINE" at bounding box center [483, 208] width 22 height 10
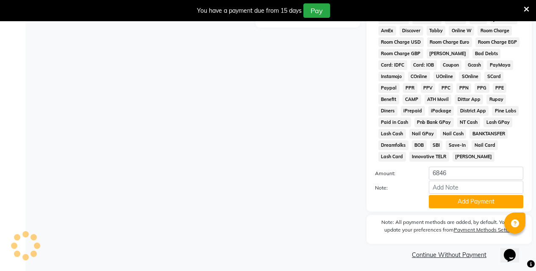
scroll to position [420, 0]
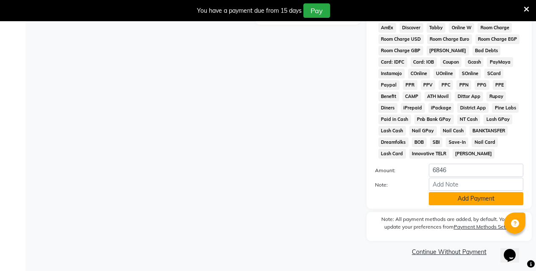
click at [470, 197] on button "Add Payment" at bounding box center [476, 198] width 95 height 13
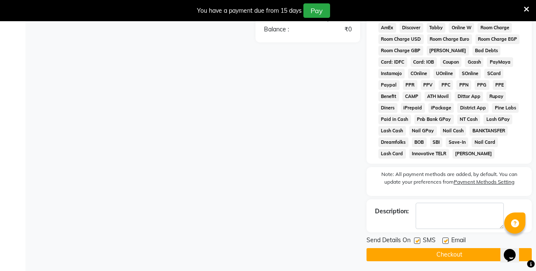
click at [450, 250] on button "Checkout" at bounding box center [449, 254] width 165 height 13
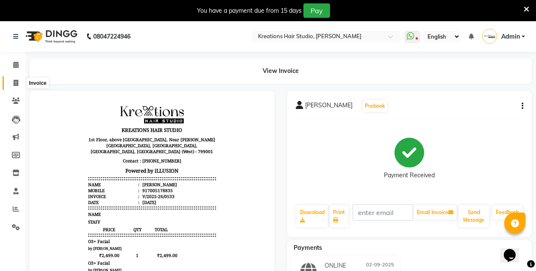
click at [12, 82] on span at bounding box center [15, 83] width 15 height 10
select select "service"
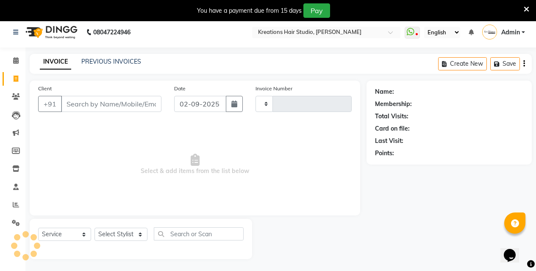
scroll to position [21, 0]
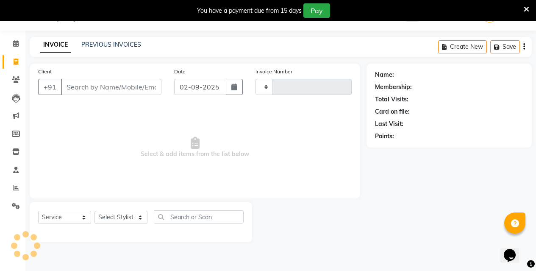
click at [133, 89] on input "Client" at bounding box center [111, 87] width 101 height 16
select select "4656"
type input "0535"
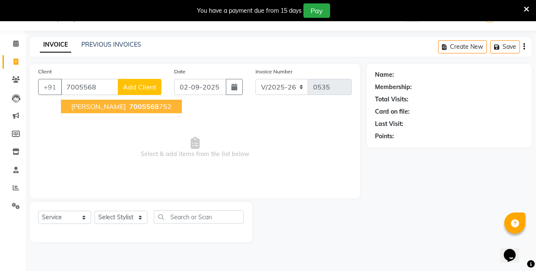
click at [126, 109] on span "[PERSON_NAME]" at bounding box center [98, 106] width 55 height 8
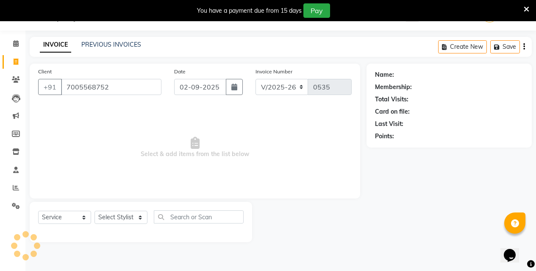
type input "7005568752"
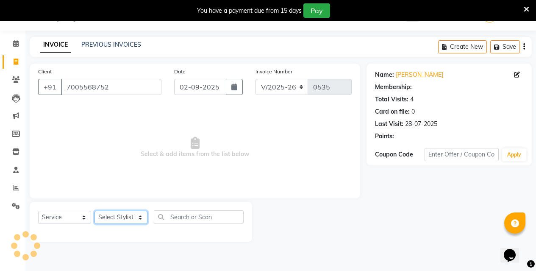
click at [111, 221] on select "Select Stylist [PERSON_NAME] [PERSON_NAME] Jyotishri [PERSON_NAME] Debbarma Puj…" at bounding box center [121, 217] width 53 height 13
select select "27283"
click at [95, 211] on select "Select Stylist [PERSON_NAME] [PERSON_NAME] Jyotishri [PERSON_NAME] Debbarma Puj…" at bounding box center [121, 217] width 53 height 13
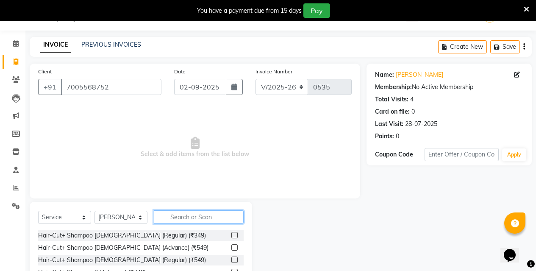
click at [202, 216] on input "text" at bounding box center [199, 216] width 90 height 13
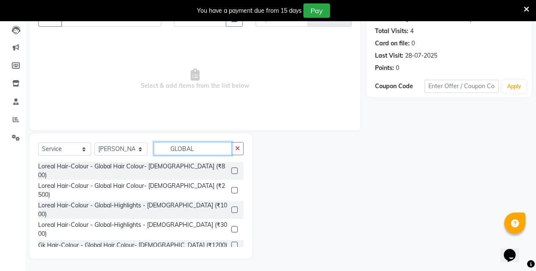
scroll to position [90, 0]
type input "GLOBAL"
click at [232, 187] on label at bounding box center [235, 190] width 6 height 6
click at [232, 187] on input "checkbox" at bounding box center [235, 190] width 6 height 6
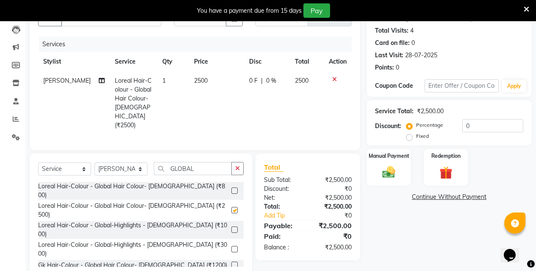
checkbox input "false"
click at [395, 158] on label "Manual Payment" at bounding box center [389, 155] width 42 height 8
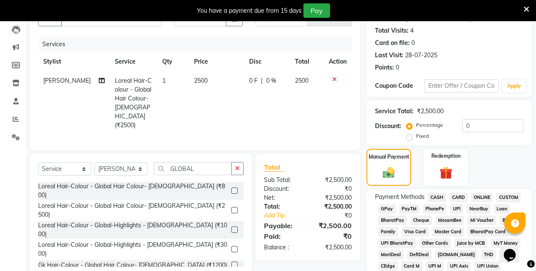
click at [436, 197] on span "CASH" at bounding box center [437, 198] width 18 height 10
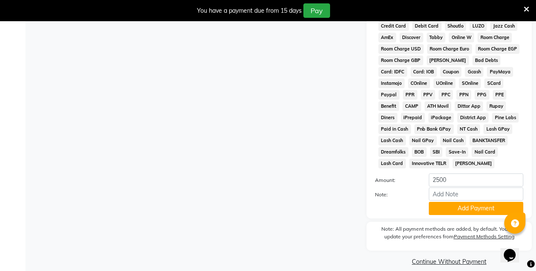
scroll to position [420, 0]
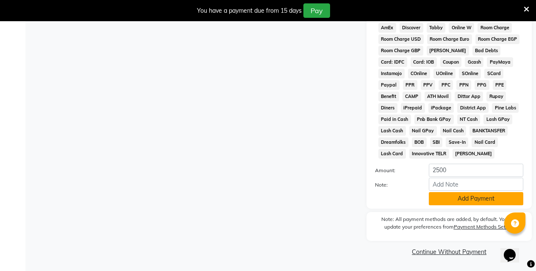
click at [460, 198] on button "Add Payment" at bounding box center [476, 198] width 95 height 13
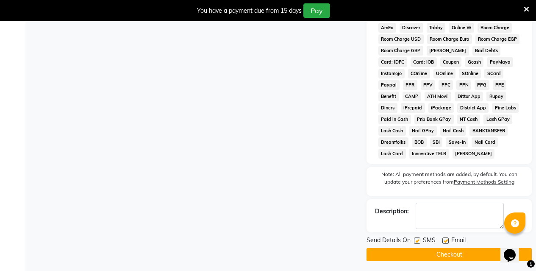
click at [449, 249] on button "Checkout" at bounding box center [449, 254] width 165 height 13
